Goal: Find specific page/section

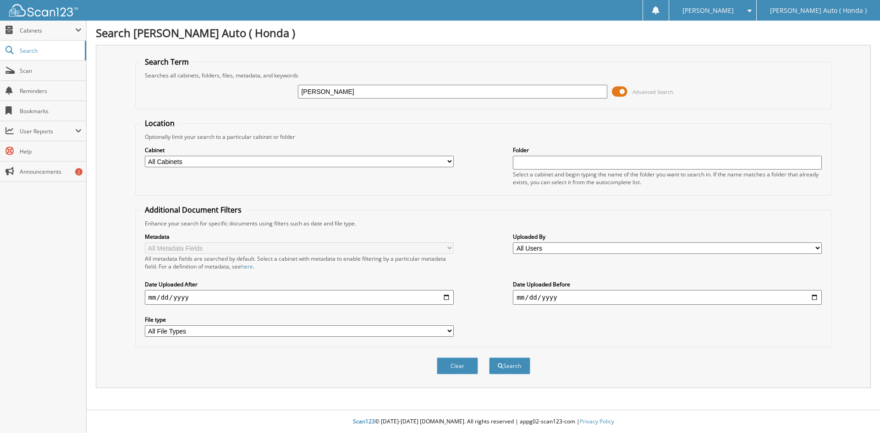
type input "[PERSON_NAME]"
click at [489, 358] on button "Search" at bounding box center [509, 366] width 41 height 17
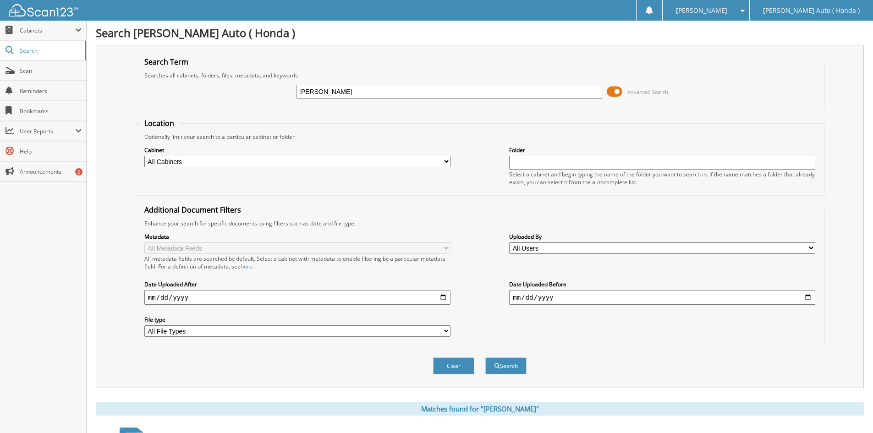
scroll to position [413, 0]
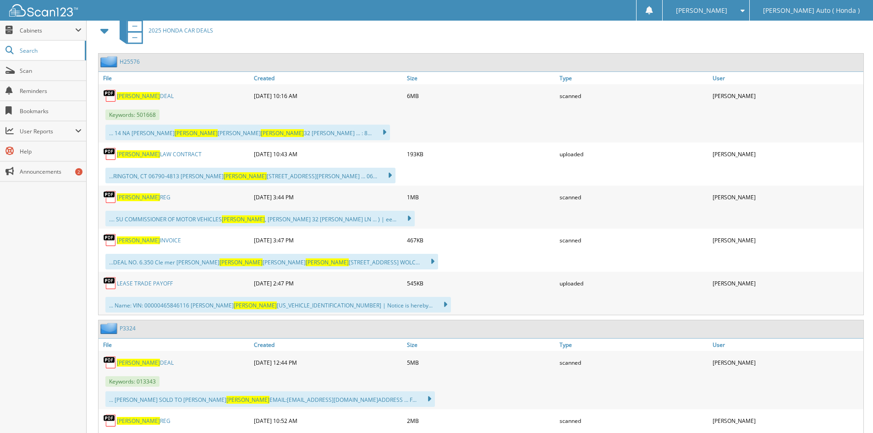
click at [148, 97] on link "GERARD DEAL" at bounding box center [145, 96] width 57 height 8
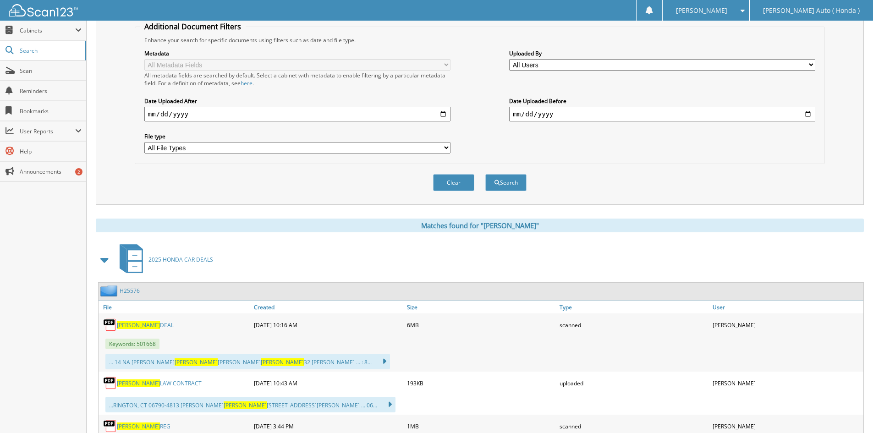
scroll to position [0, 0]
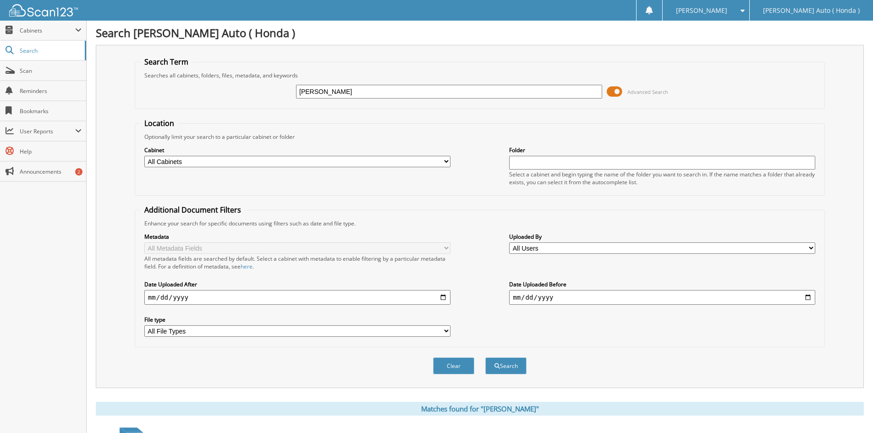
click at [273, 84] on div "Gerard Advanced Search" at bounding box center [480, 91] width 680 height 25
type input "Martinez"
click at [486, 358] on button "Search" at bounding box center [506, 366] width 41 height 17
click at [506, 369] on button "Search" at bounding box center [506, 366] width 41 height 17
